Goal: Browse casually

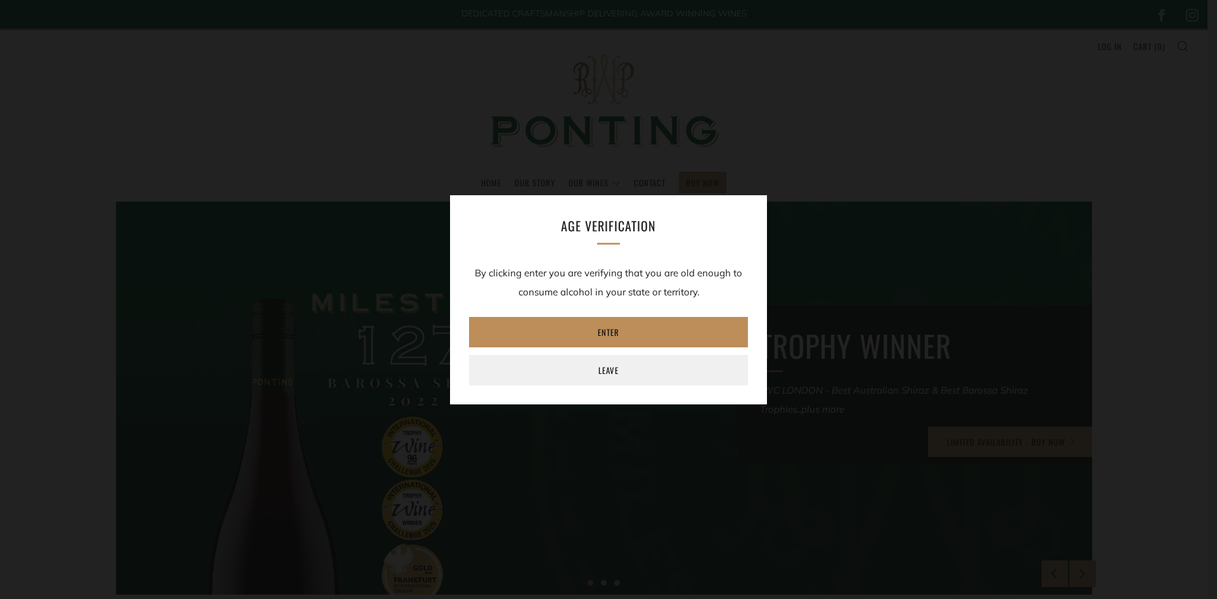
click at [515, 335] on link "Enter" at bounding box center [608, 332] width 279 height 30
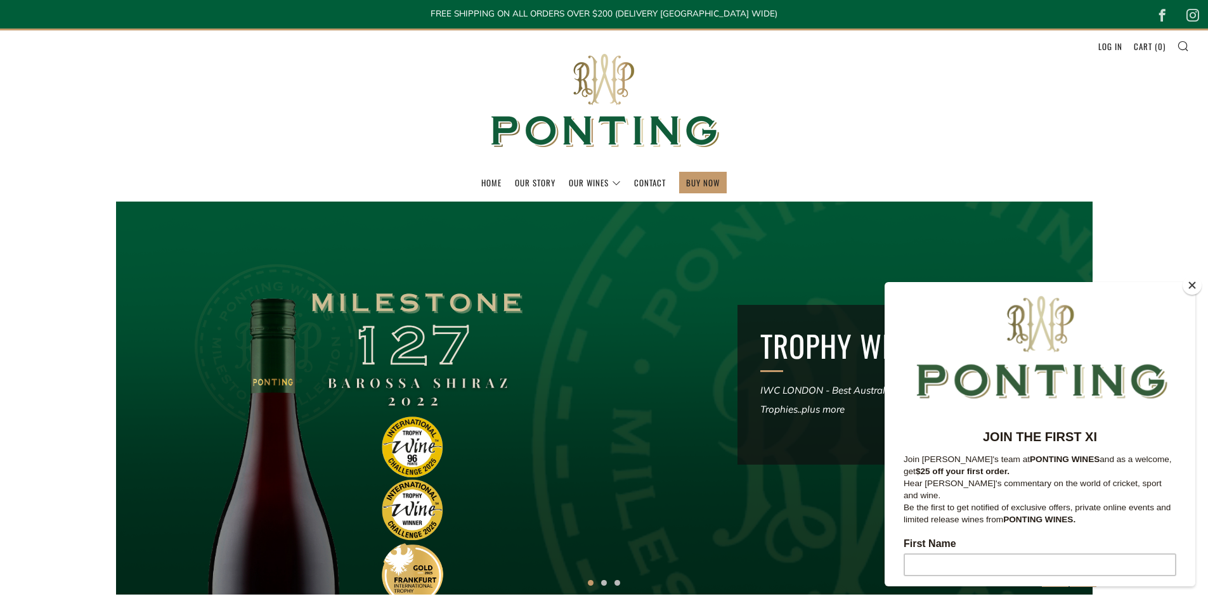
click at [1195, 281] on button "Close" at bounding box center [1191, 285] width 19 height 19
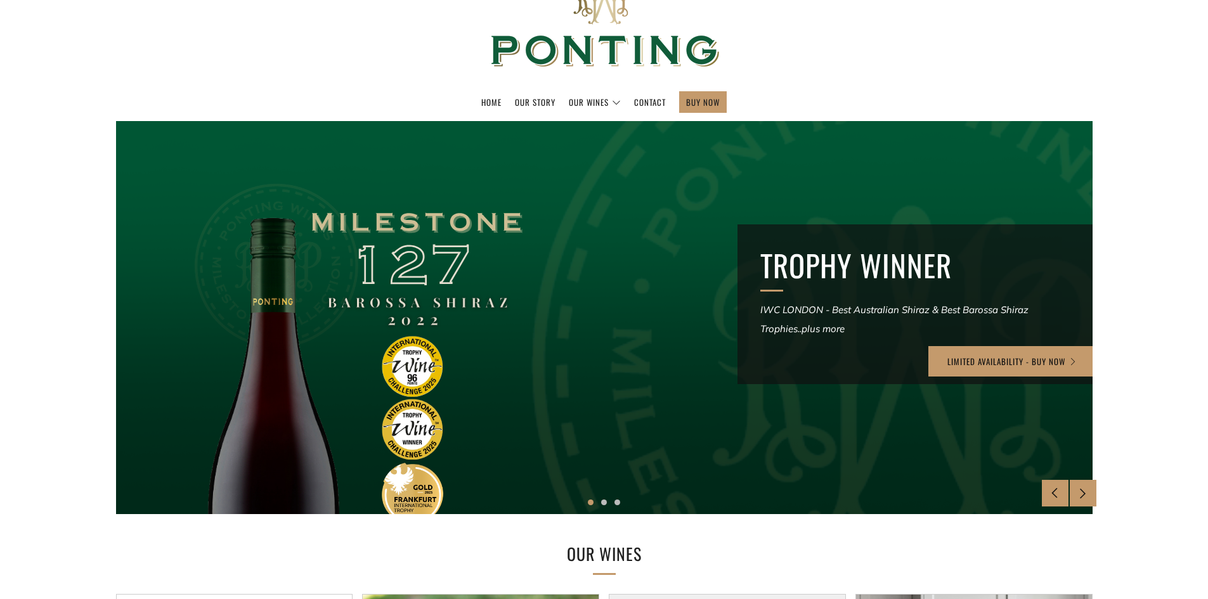
scroll to position [70, 0]
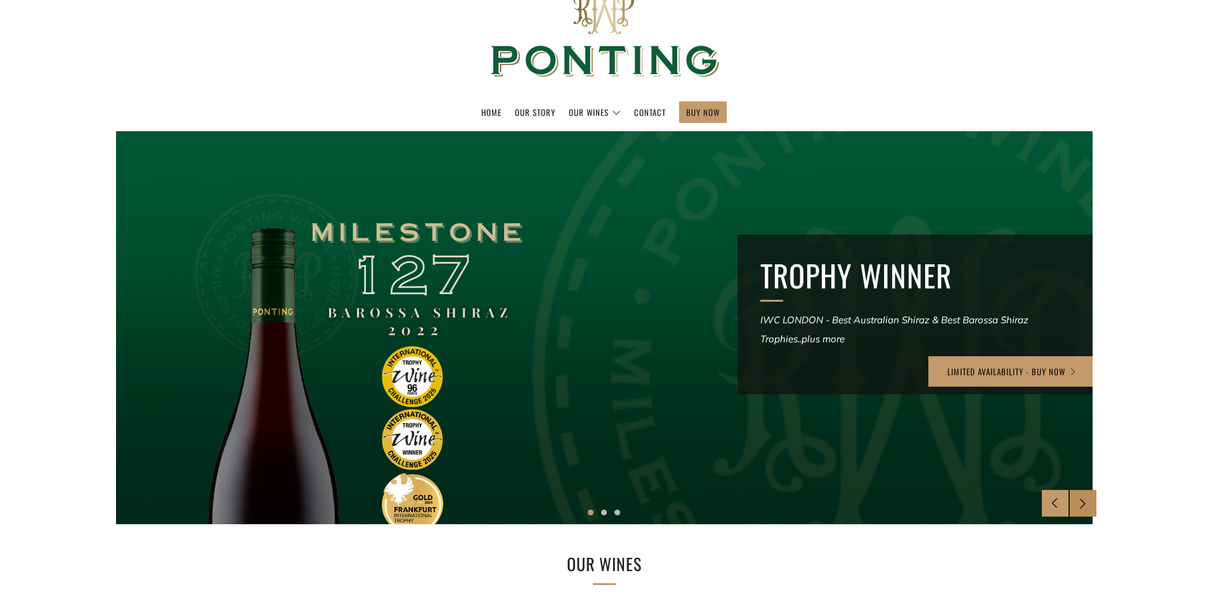
click at [1074, 501] on div at bounding box center [1082, 503] width 27 height 27
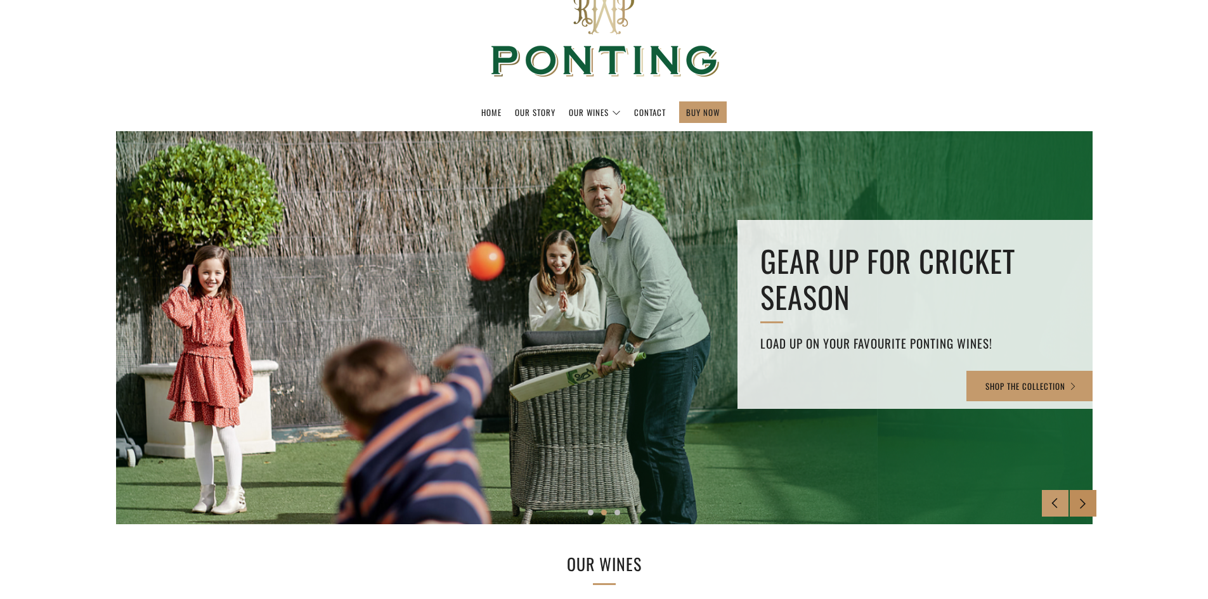
click at [1074, 501] on div at bounding box center [1082, 503] width 27 height 27
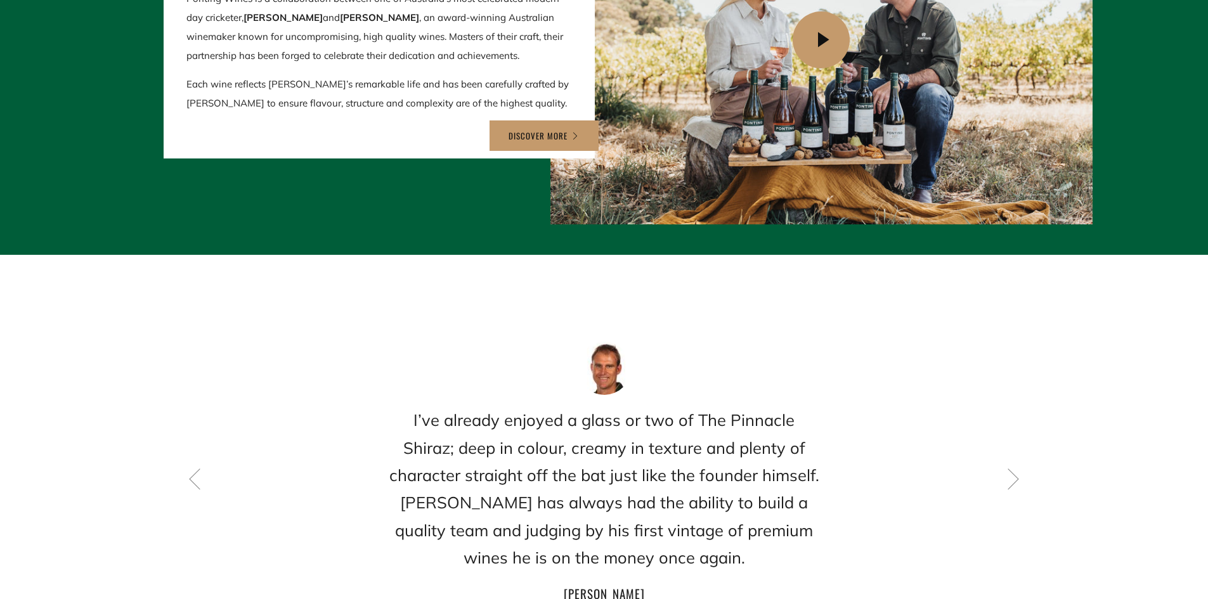
scroll to position [1592, 0]
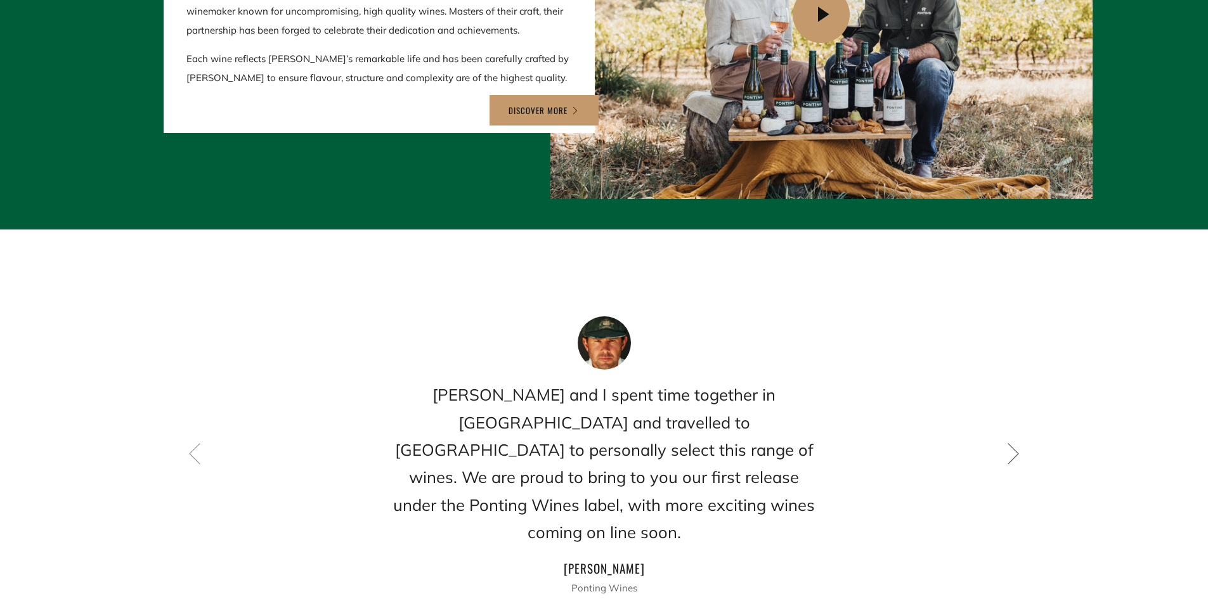
click at [1015, 442] on icon at bounding box center [1013, 453] width 22 height 22
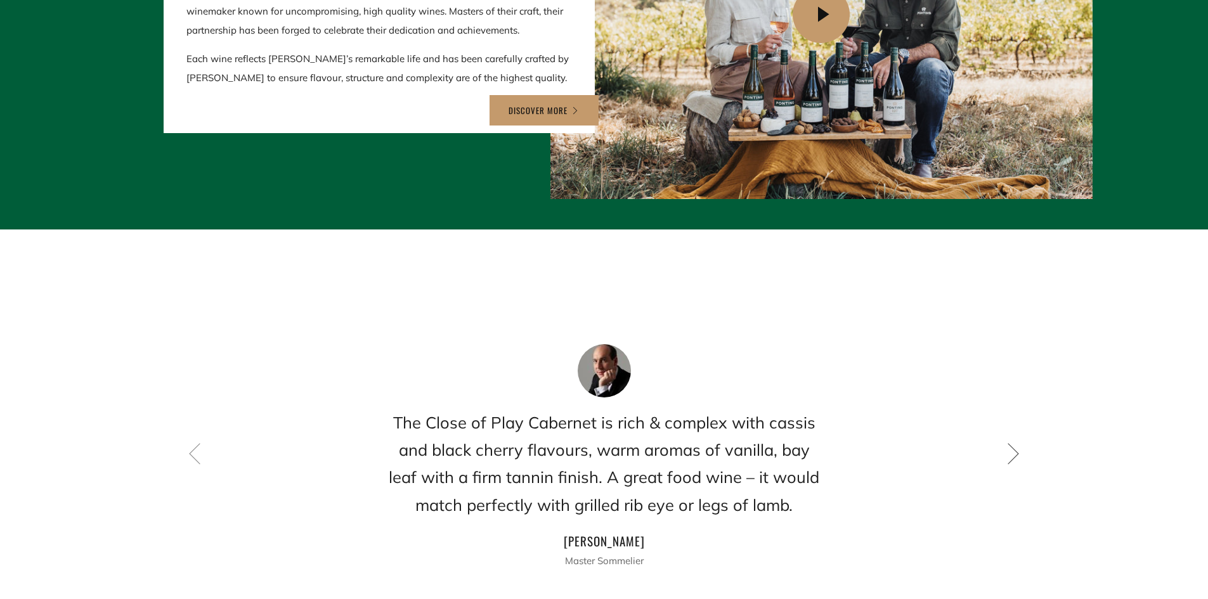
click at [1015, 442] on icon at bounding box center [1013, 453] width 22 height 22
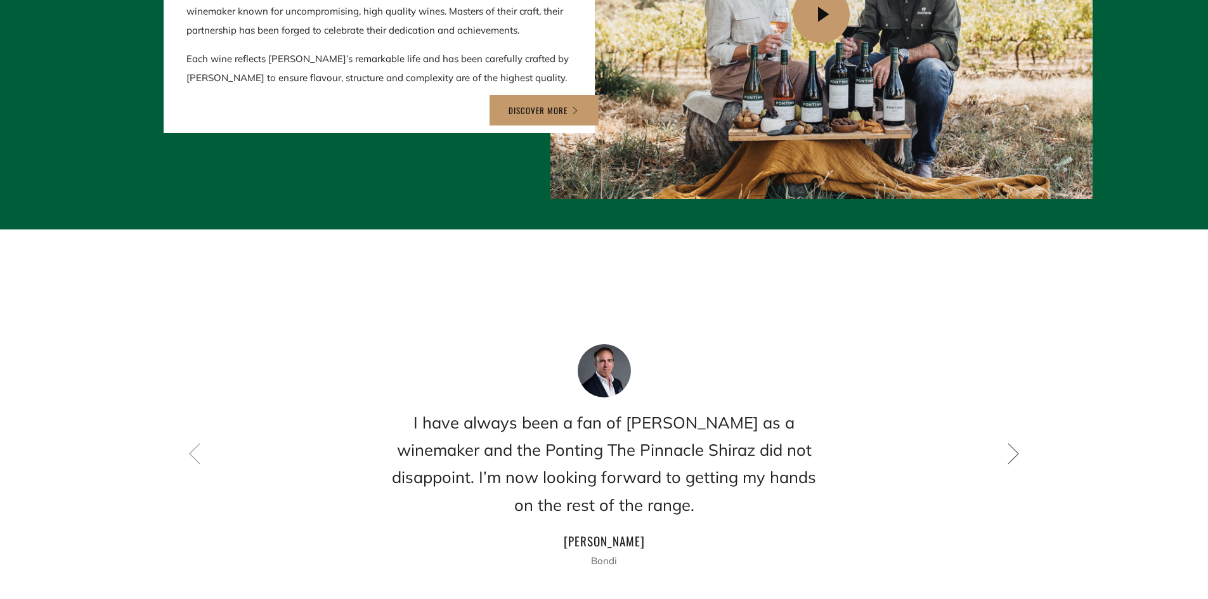
click at [1015, 442] on icon at bounding box center [1013, 453] width 22 height 22
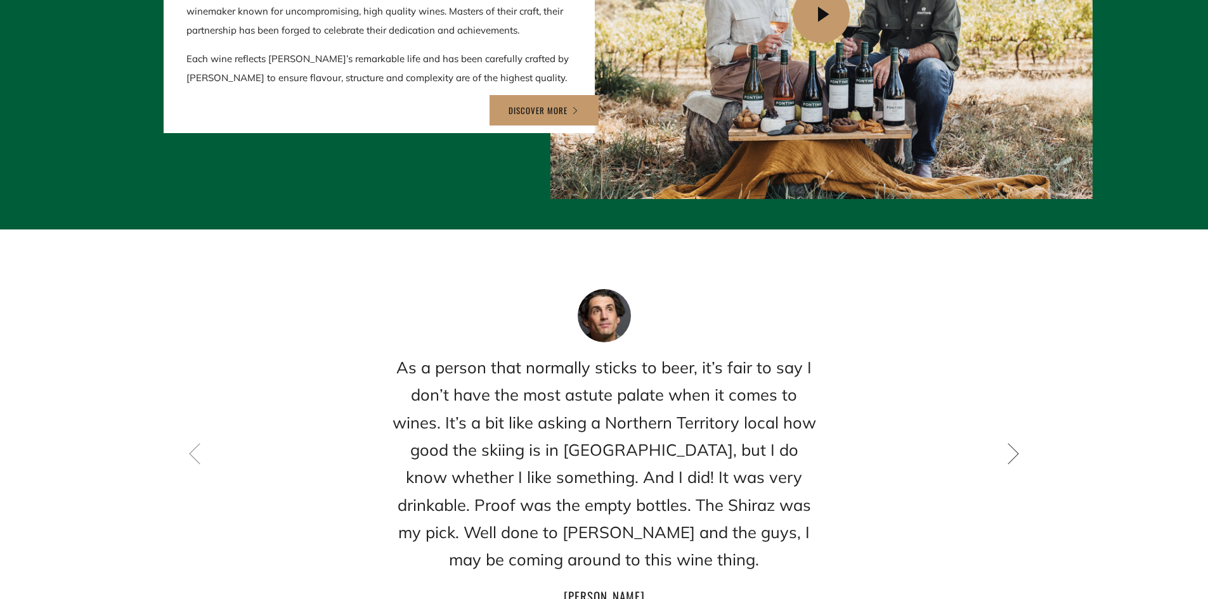
click at [1015, 442] on icon at bounding box center [1013, 453] width 22 height 22
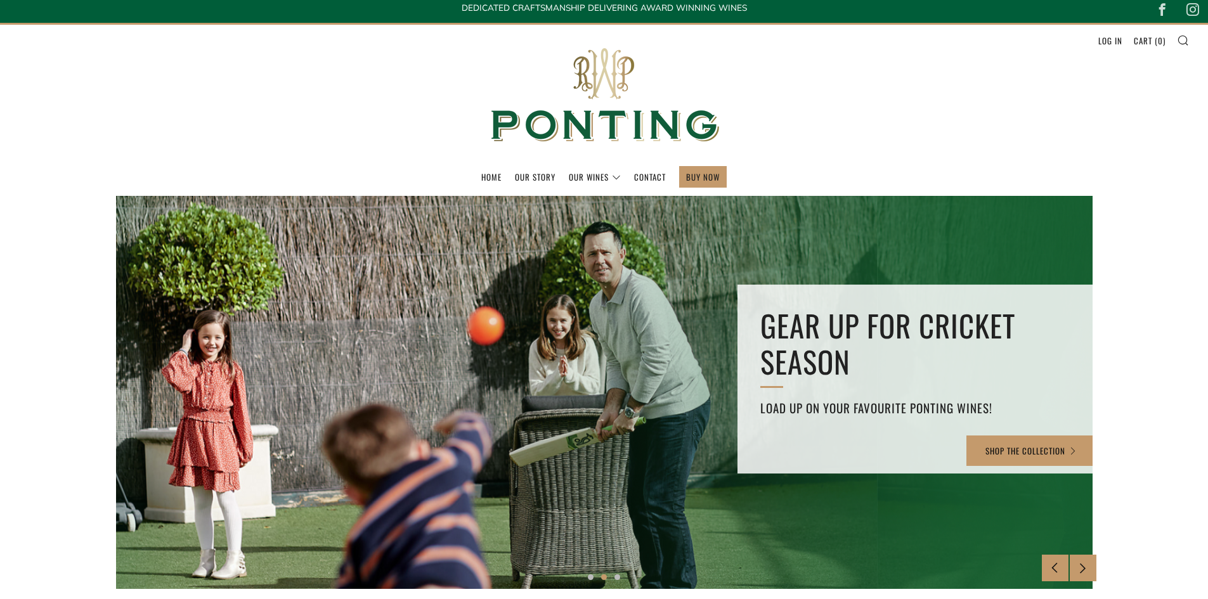
scroll to position [0, 0]
